Goal: Task Accomplishment & Management: Use online tool/utility

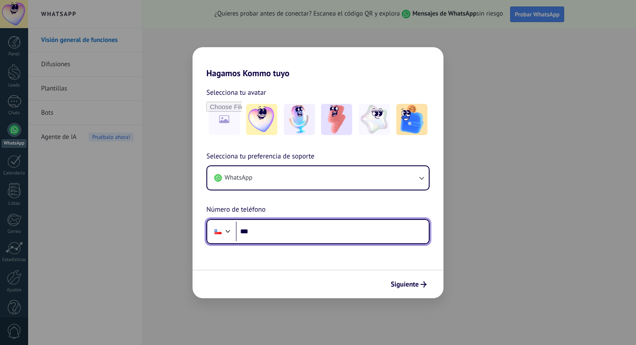
click at [272, 229] on input "***" at bounding box center [332, 232] width 193 height 20
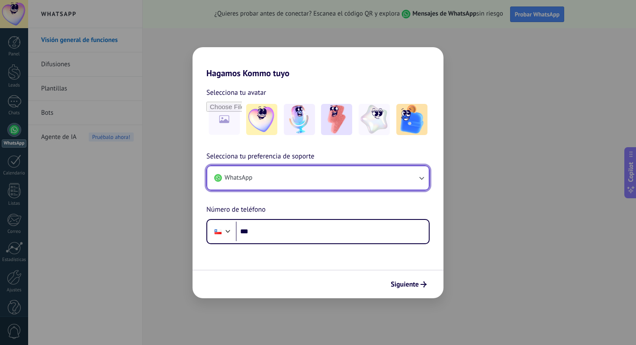
click at [304, 180] on button "WhatsApp" at bounding box center [318, 177] width 222 height 23
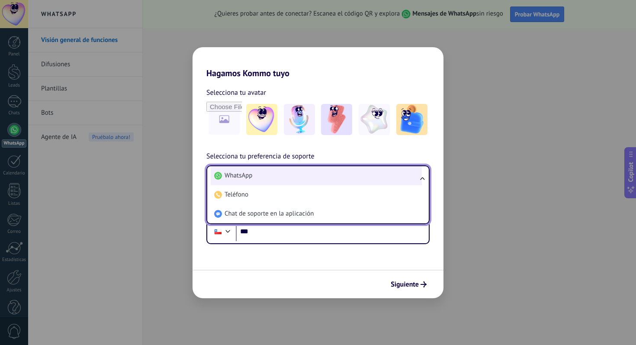
click at [288, 177] on li "WhatsApp" at bounding box center [316, 175] width 211 height 19
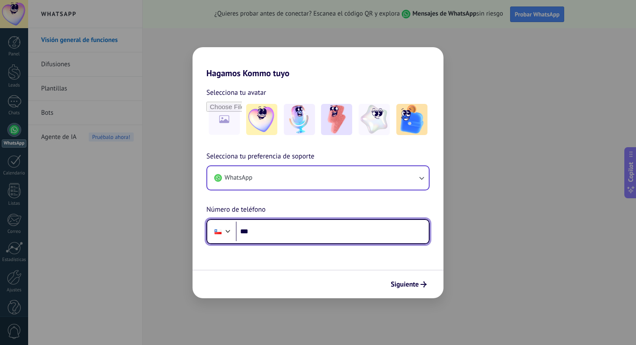
click at [282, 236] on input "***" at bounding box center [332, 232] width 193 height 20
type input "**********"
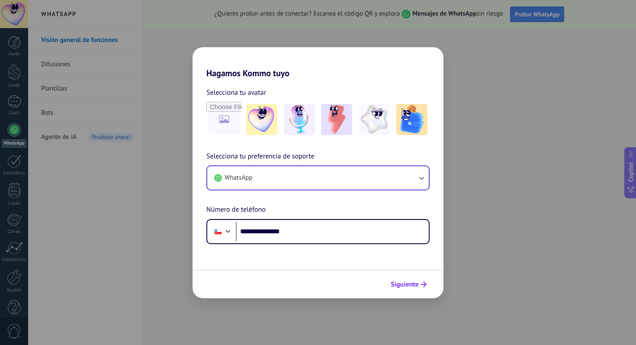
click at [419, 284] on span "Siguiente" at bounding box center [409, 284] width 36 height 6
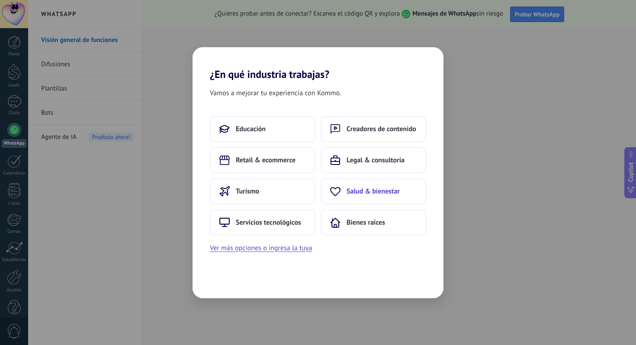
click at [359, 196] on button "Salud & bienestar" at bounding box center [374, 191] width 106 height 26
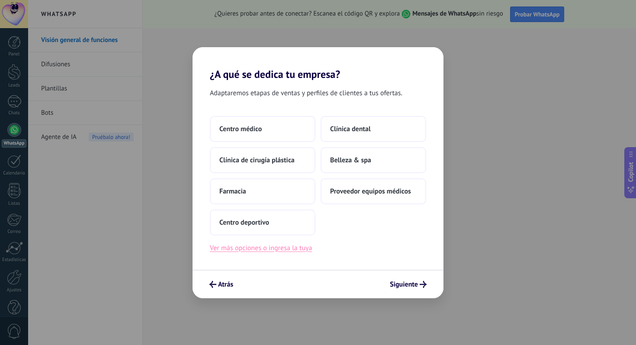
click at [300, 249] on button "Ver más opciones o ingresa la tuya" at bounding box center [261, 247] width 102 height 11
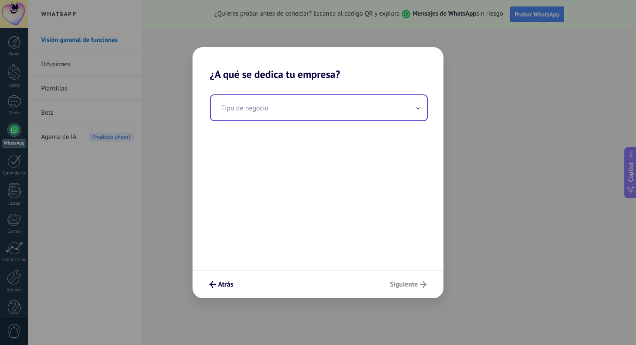
click at [289, 108] on input "text" at bounding box center [319, 107] width 216 height 25
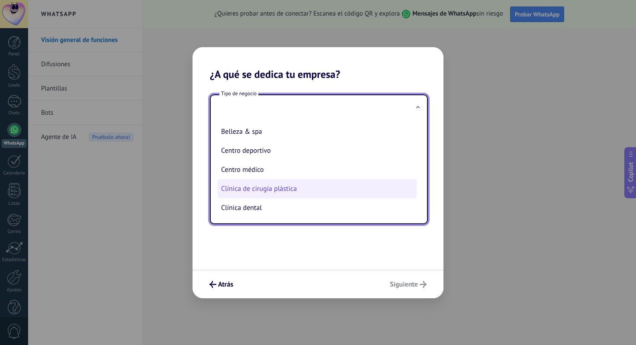
scroll to position [42, 0]
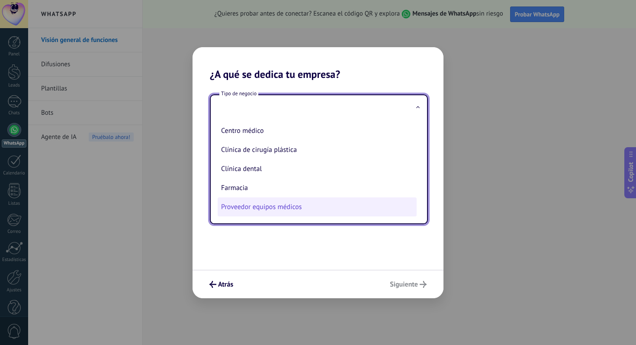
click at [318, 209] on li "Proveedor equipos médicos" at bounding box center [317, 206] width 199 height 19
type input "**********"
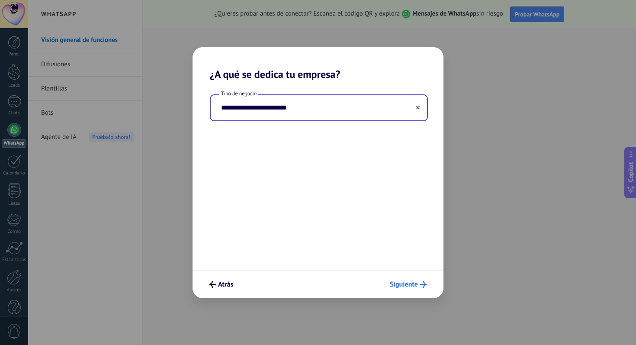
click at [423, 287] on icon "submit" at bounding box center [423, 284] width 7 height 7
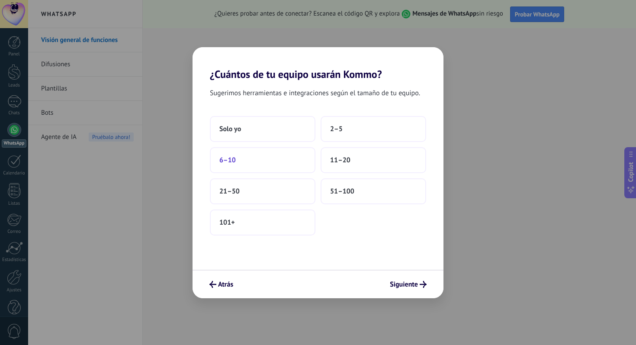
click at [281, 162] on button "6–10" at bounding box center [263, 160] width 106 height 26
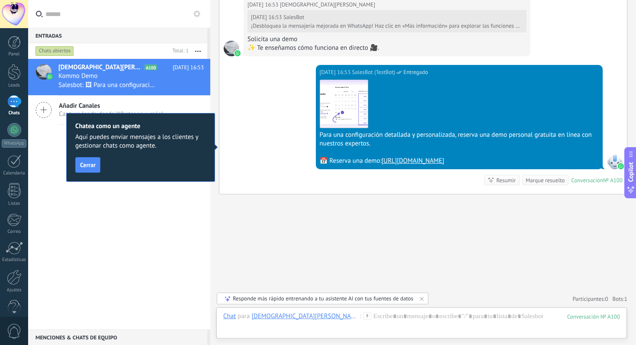
scroll to position [656, 0]
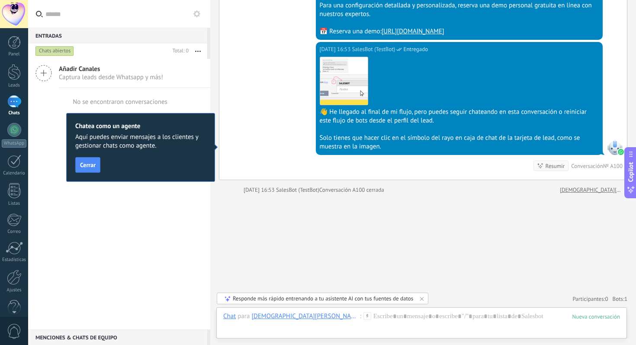
click at [94, 153] on div "Chatea como un agente Aquí puedes enviar mensajes a los clientes y gestionar ch…" at bounding box center [140, 147] width 149 height 69
click at [93, 167] on span "Cerrar" at bounding box center [88, 165] width 16 height 6
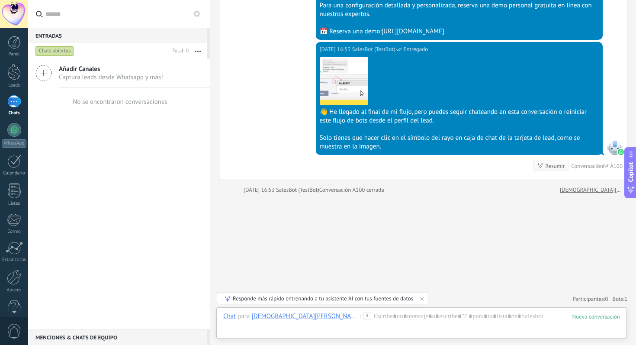
click at [91, 76] on span "Captura leads desde Whatsapp y más!" at bounding box center [111, 77] width 104 height 8
click at [44, 75] on icon at bounding box center [44, 73] width 16 height 16
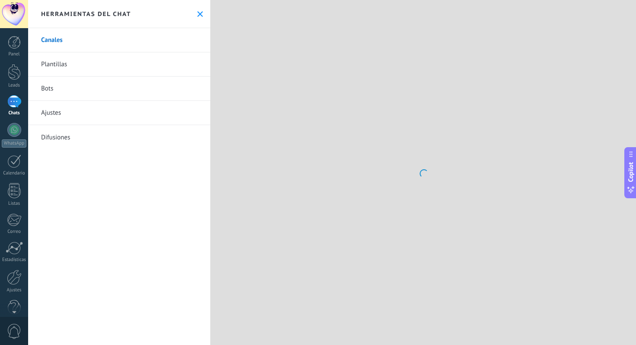
click at [33, 71] on link "Plantillas" at bounding box center [119, 64] width 182 height 24
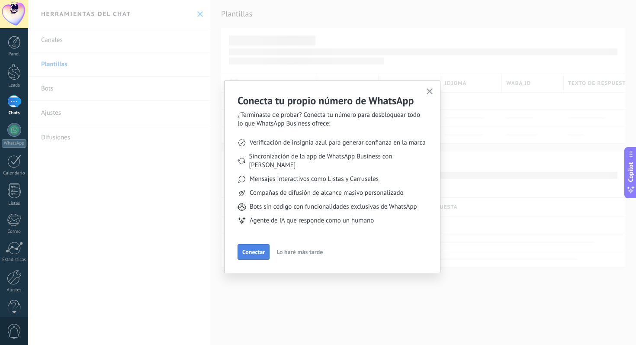
click at [251, 244] on button "Conectar" at bounding box center [254, 252] width 32 height 16
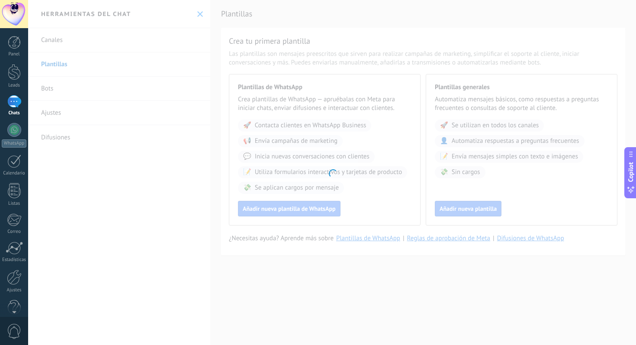
click at [53, 37] on div at bounding box center [332, 172] width 608 height 345
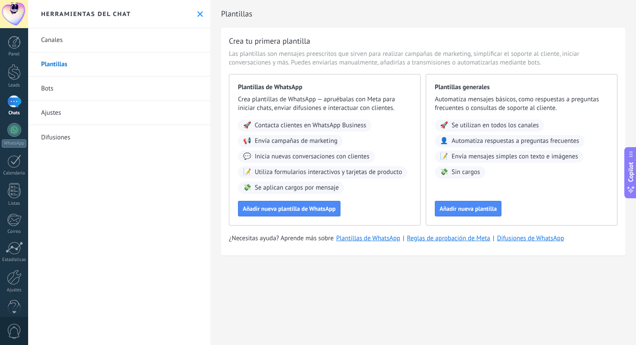
click at [50, 28] on link "Canales" at bounding box center [119, 40] width 182 height 24
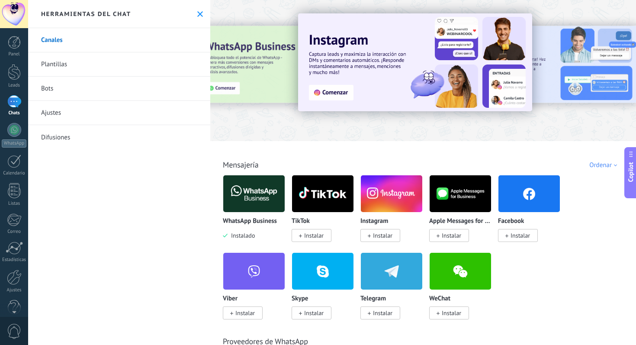
scroll to position [0, 0]
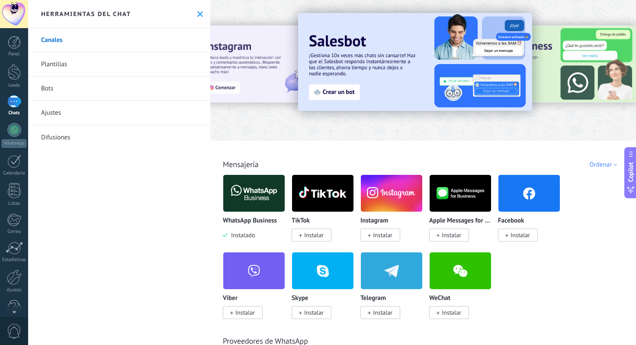
click at [47, 62] on link "Plantillas" at bounding box center [119, 64] width 182 height 24
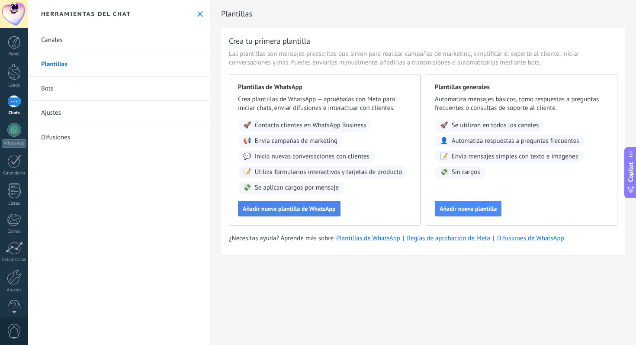
click at [296, 204] on button "Añadir nueva plantilla de WhatsApp" at bounding box center [289, 209] width 103 height 16
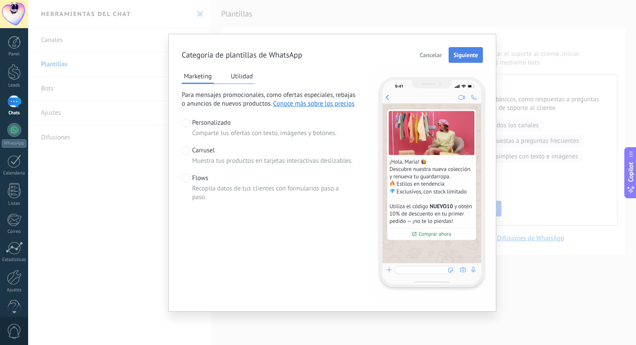
click at [460, 54] on span "Siguiente" at bounding box center [466, 55] width 25 height 6
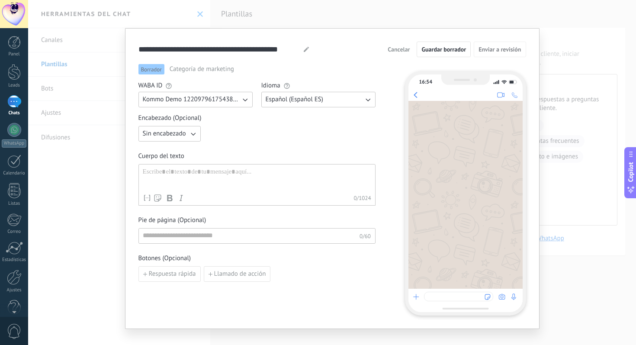
click at [227, 100] on span "Kommo Demo 122097961754382252" at bounding box center [192, 99] width 98 height 9
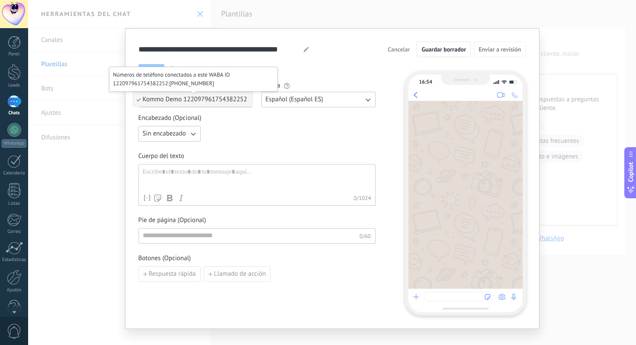
click at [236, 100] on span "Kommo Demo 122097961754382252" at bounding box center [195, 99] width 105 height 8
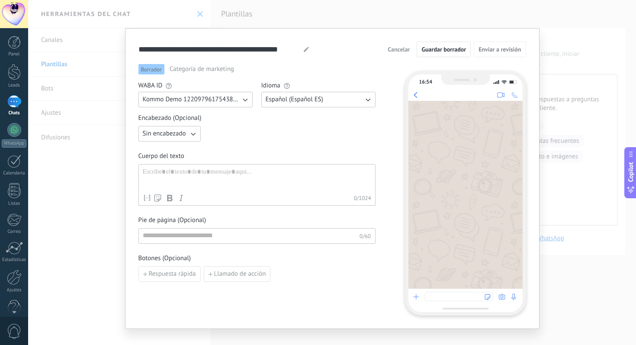
click at [307, 103] on span "Español (Español ES)" at bounding box center [295, 99] width 58 height 9
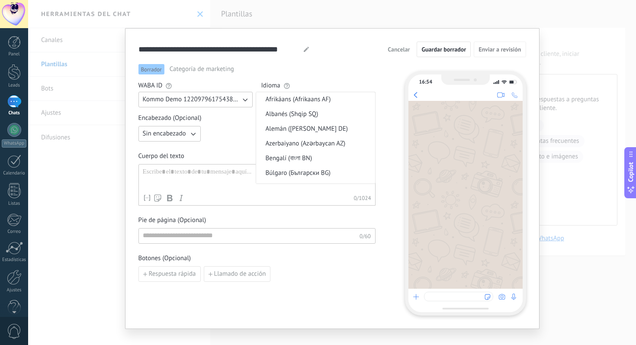
scroll to position [212, 0]
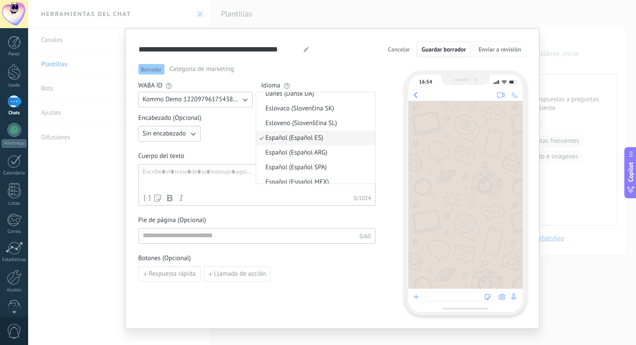
click at [229, 133] on div "Sin encabezado" at bounding box center [257, 134] width 237 height 16
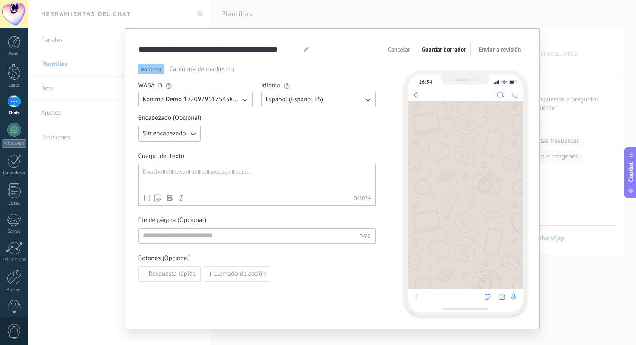
click at [189, 132] on icon "button" at bounding box center [193, 133] width 9 height 9
click at [188, 132] on li "Sin encabezado" at bounding box center [166, 133] width 67 height 15
click at [242, 172] on div at bounding box center [257, 179] width 229 height 22
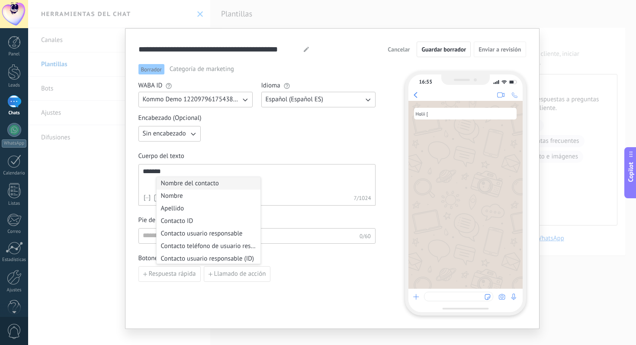
click at [239, 181] on li "Nombre del contacto" at bounding box center [209, 183] width 104 height 13
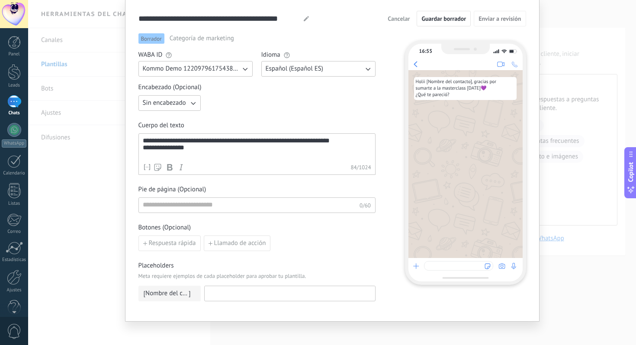
scroll to position [36, 0]
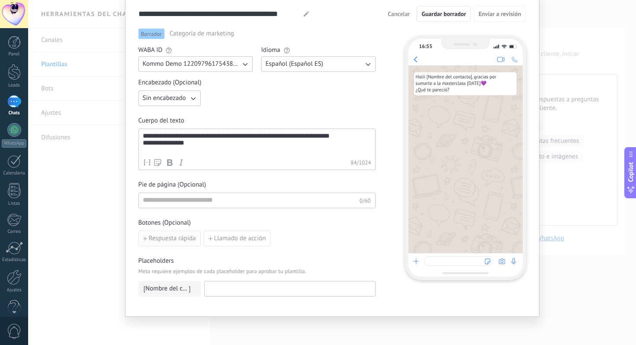
click at [185, 237] on span "Respuesta rápida" at bounding box center [172, 239] width 47 height 6
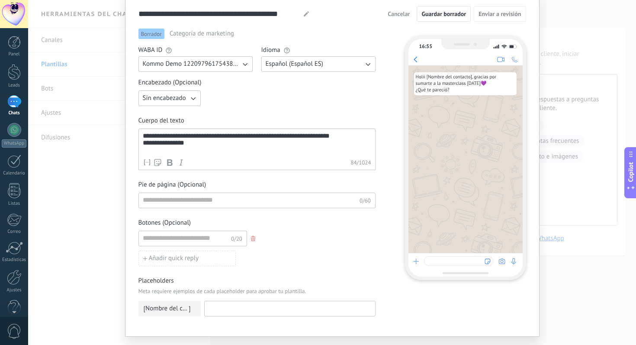
click at [248, 255] on div "Añadir quick reply" at bounding box center [257, 259] width 237 height 16
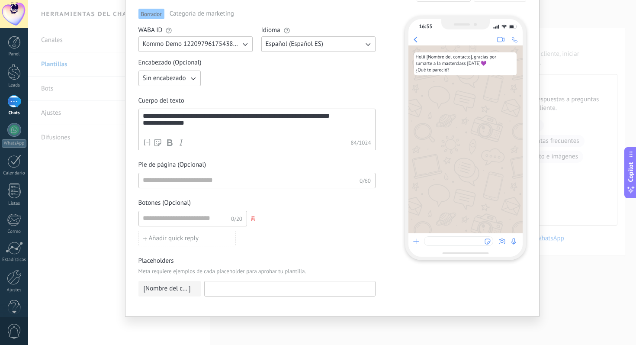
click at [251, 216] on button "button" at bounding box center [254, 218] width 14 height 13
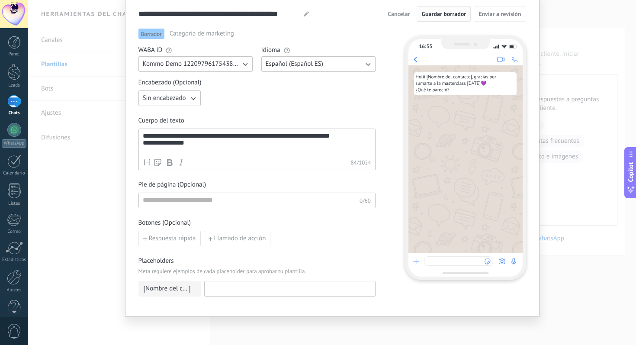
click at [452, 12] on span "Guardar borrador" at bounding box center [444, 14] width 45 height 6
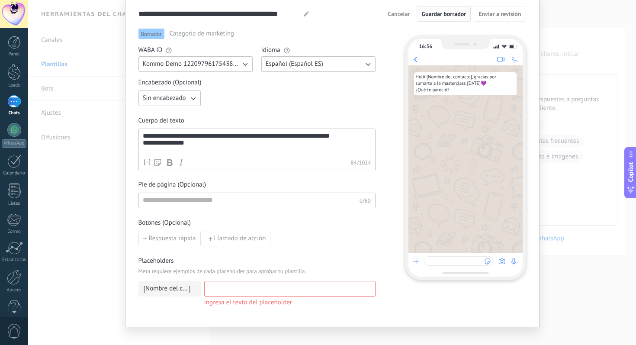
click at [441, 11] on span "Guardar borrador" at bounding box center [444, 14] width 45 height 6
click at [271, 287] on input at bounding box center [290, 288] width 171 height 14
click at [182, 289] on span "Nombre del contacto" at bounding box center [166, 288] width 43 height 9
click at [226, 289] on input at bounding box center [290, 288] width 171 height 14
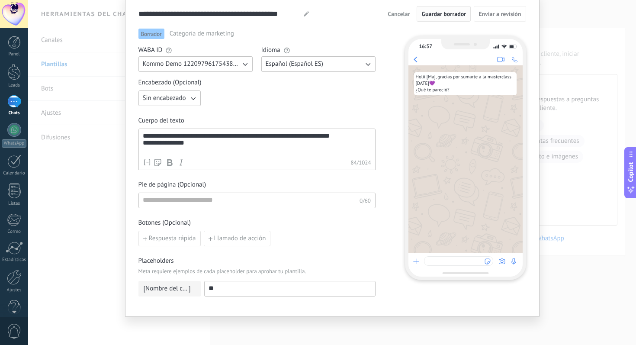
type input "*"
type input "******"
click at [443, 11] on span "Guardar borrador" at bounding box center [444, 14] width 45 height 6
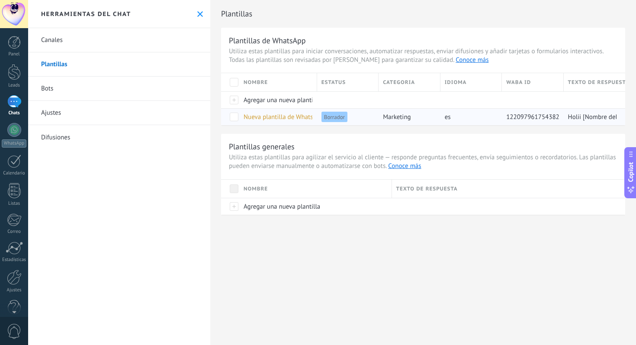
click at [432, 118] on div "marketing" at bounding box center [407, 117] width 57 height 16
click at [417, 117] on div "marketing" at bounding box center [407, 117] width 57 height 16
click at [256, 115] on span "Nueva plantilla de WhatsApp ([DATE] 16:54)" at bounding box center [305, 117] width 122 height 8
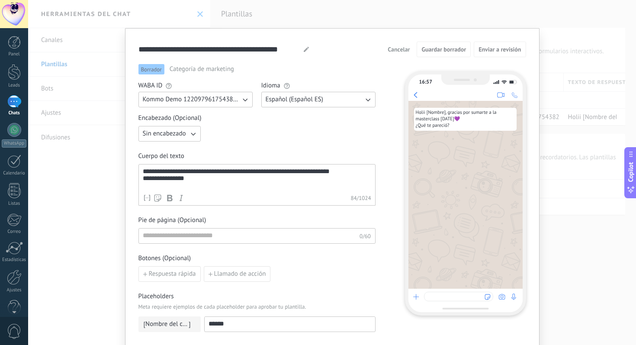
click at [404, 46] on span "Cancelar" at bounding box center [399, 49] width 22 height 6
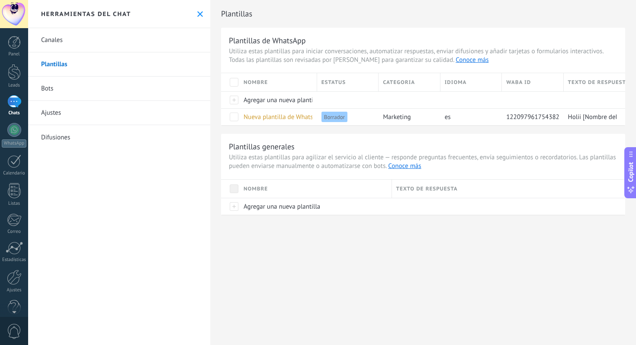
click at [60, 137] on link "Difusiones" at bounding box center [119, 137] width 182 height 24
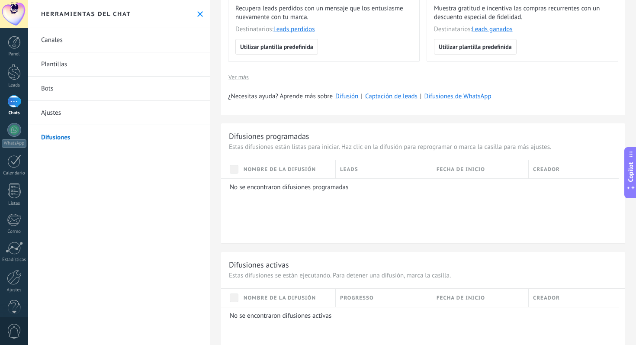
scroll to position [268, 0]
click at [293, 188] on p "No se encontraron difusiones programadas" at bounding box center [421, 187] width 383 height 8
click at [267, 169] on span "Nombre de la difusión" at bounding box center [280, 169] width 72 height 8
click at [255, 184] on p "No se encontraron difusiones programadas" at bounding box center [421, 187] width 383 height 8
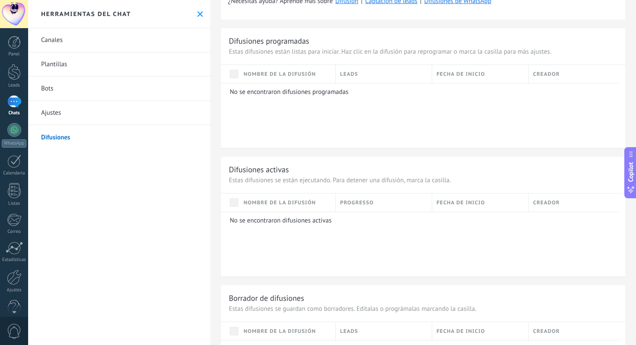
scroll to position [365, 0]
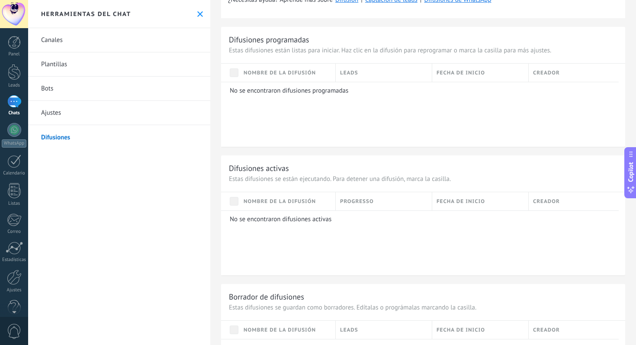
click at [268, 216] on p "No se encontraron difusiones activas" at bounding box center [421, 219] width 383 height 8
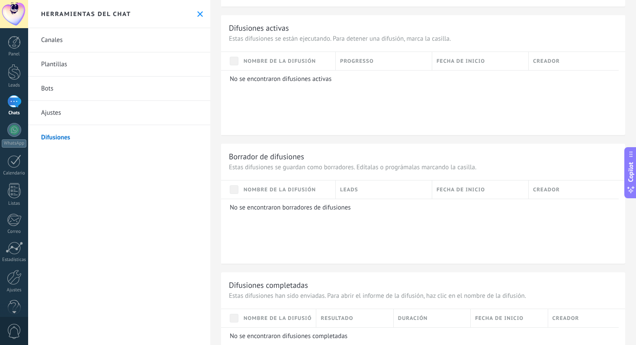
scroll to position [564, 0]
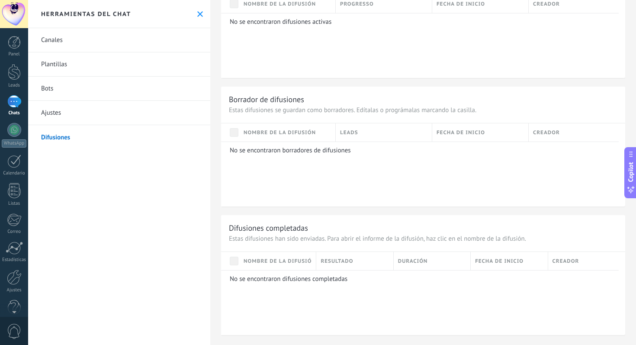
click at [288, 268] on div "Nombre de la difusión" at bounding box center [277, 261] width 77 height 18
click at [288, 164] on div "No se encontraron borradores de difusiones" at bounding box center [420, 174] width 398 height 65
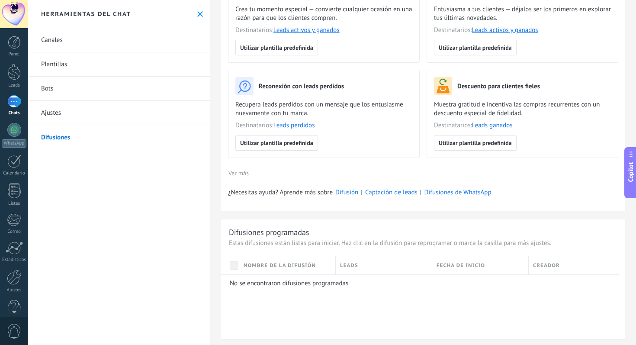
scroll to position [0, 0]
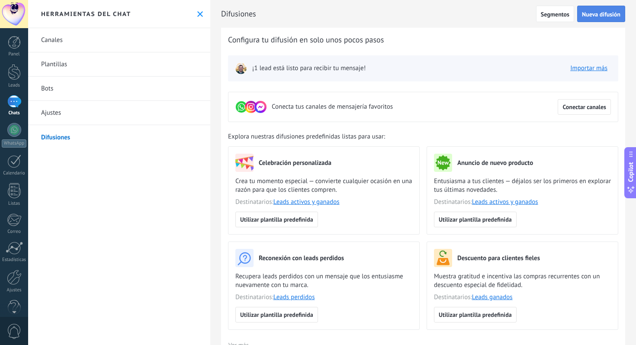
click at [599, 14] on span "Nueva difusión" at bounding box center [601, 14] width 39 height 6
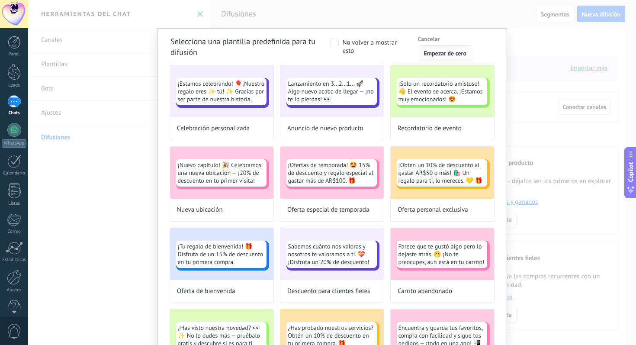
click at [455, 55] on span "Empezar de cero" at bounding box center [445, 53] width 43 height 6
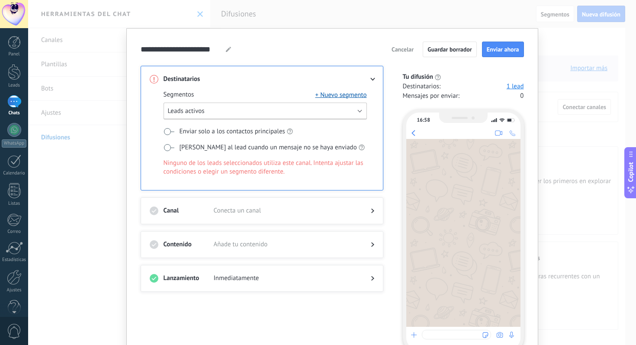
click at [256, 114] on button "Leads activos" at bounding box center [266, 111] width 204 height 17
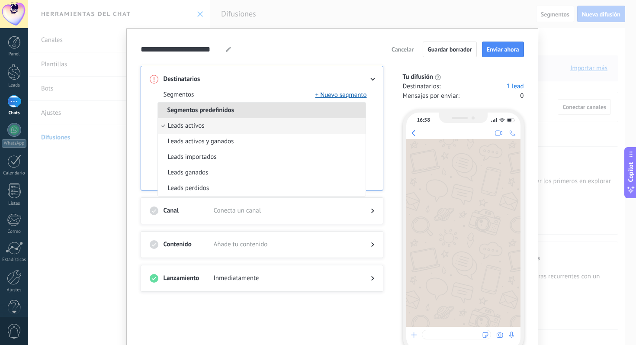
click at [252, 119] on li "Leads activos" at bounding box center [262, 126] width 208 height 16
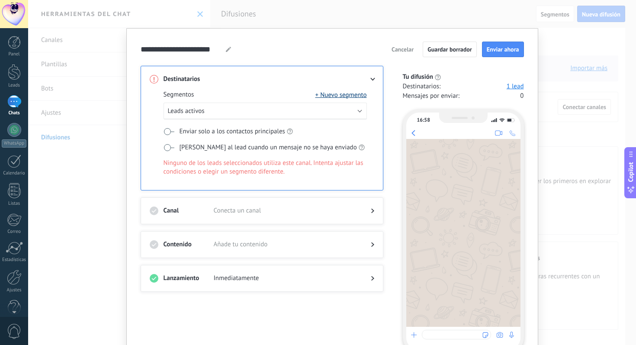
click at [324, 94] on button "+ Nuevo segmento" at bounding box center [342, 94] width 52 height 9
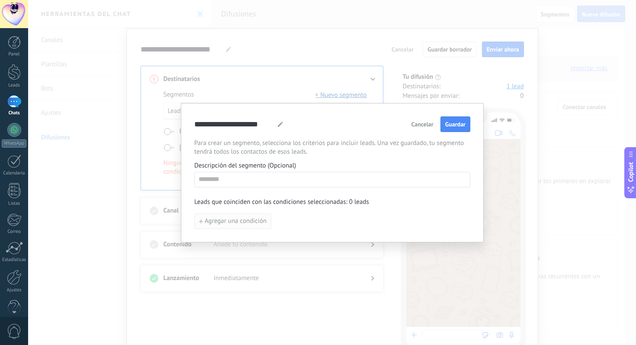
click at [260, 219] on span "Agregar una condición" at bounding box center [236, 221] width 62 height 6
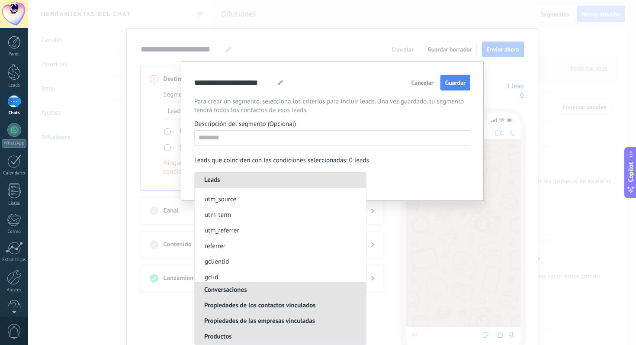
scroll to position [104, 0]
click at [336, 84] on div "**********" at bounding box center [332, 83] width 276 height 16
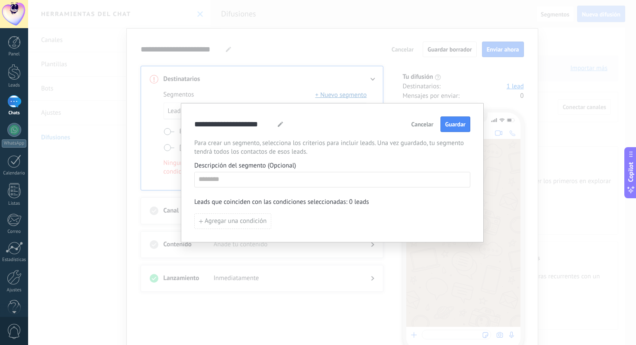
click at [418, 118] on div "Cancelar Guardar" at bounding box center [439, 124] width 63 height 16
click at [422, 123] on span "Cancelar" at bounding box center [423, 124] width 22 height 6
